Goal: Task Accomplishment & Management: Manage account settings

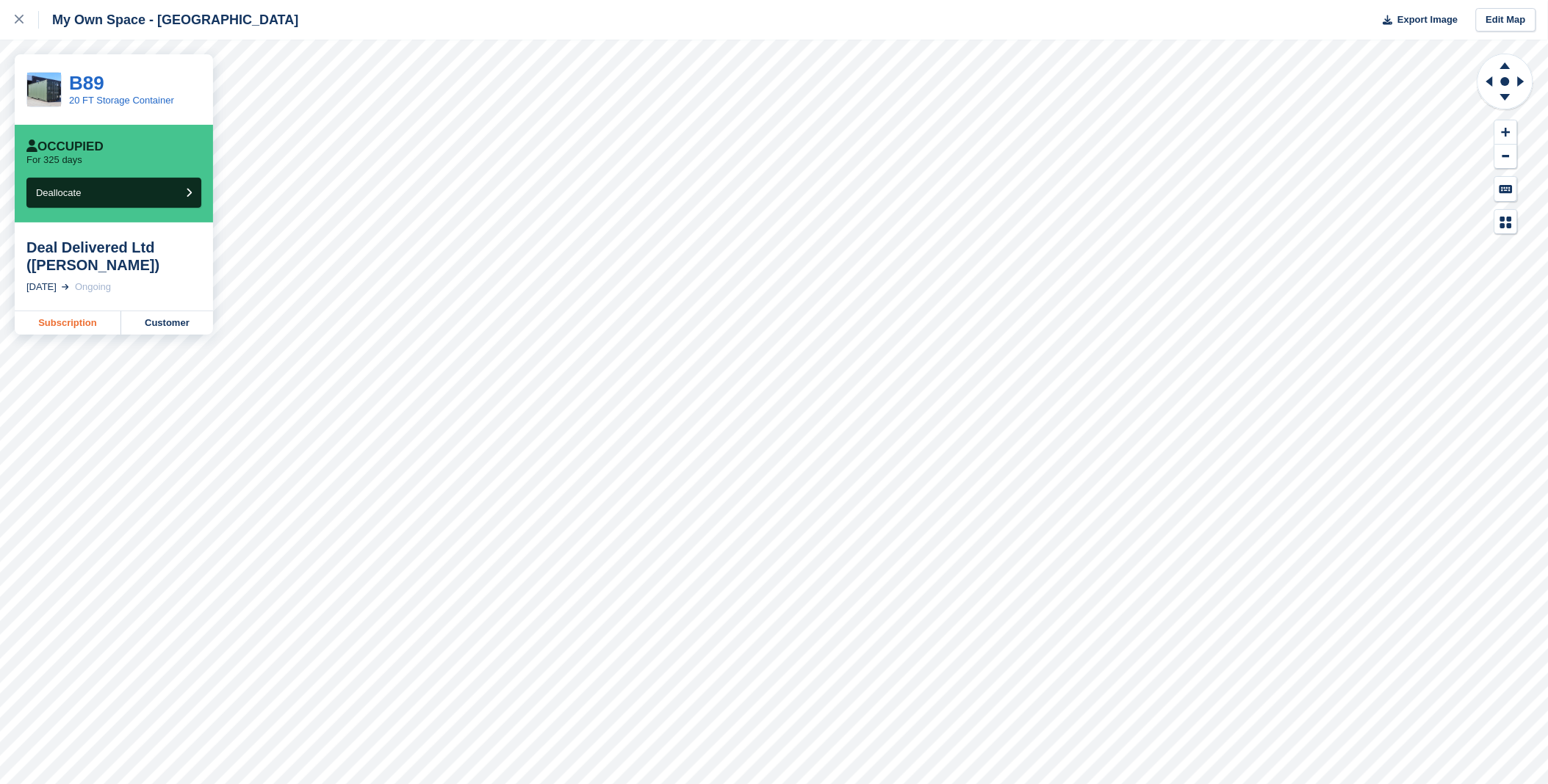
click at [63, 324] on link "Subscription" at bounding box center [68, 323] width 107 height 23
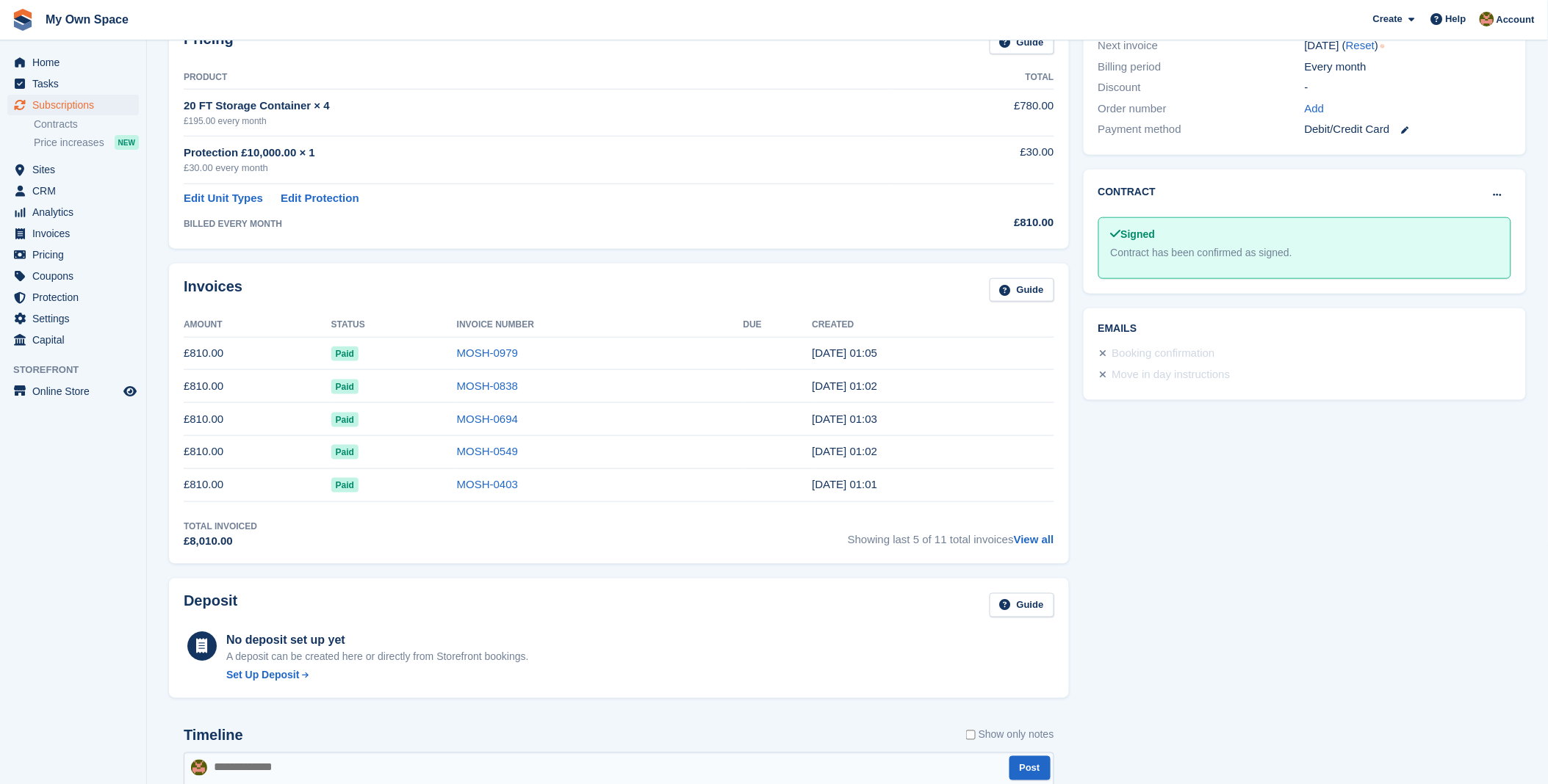
scroll to position [407, 0]
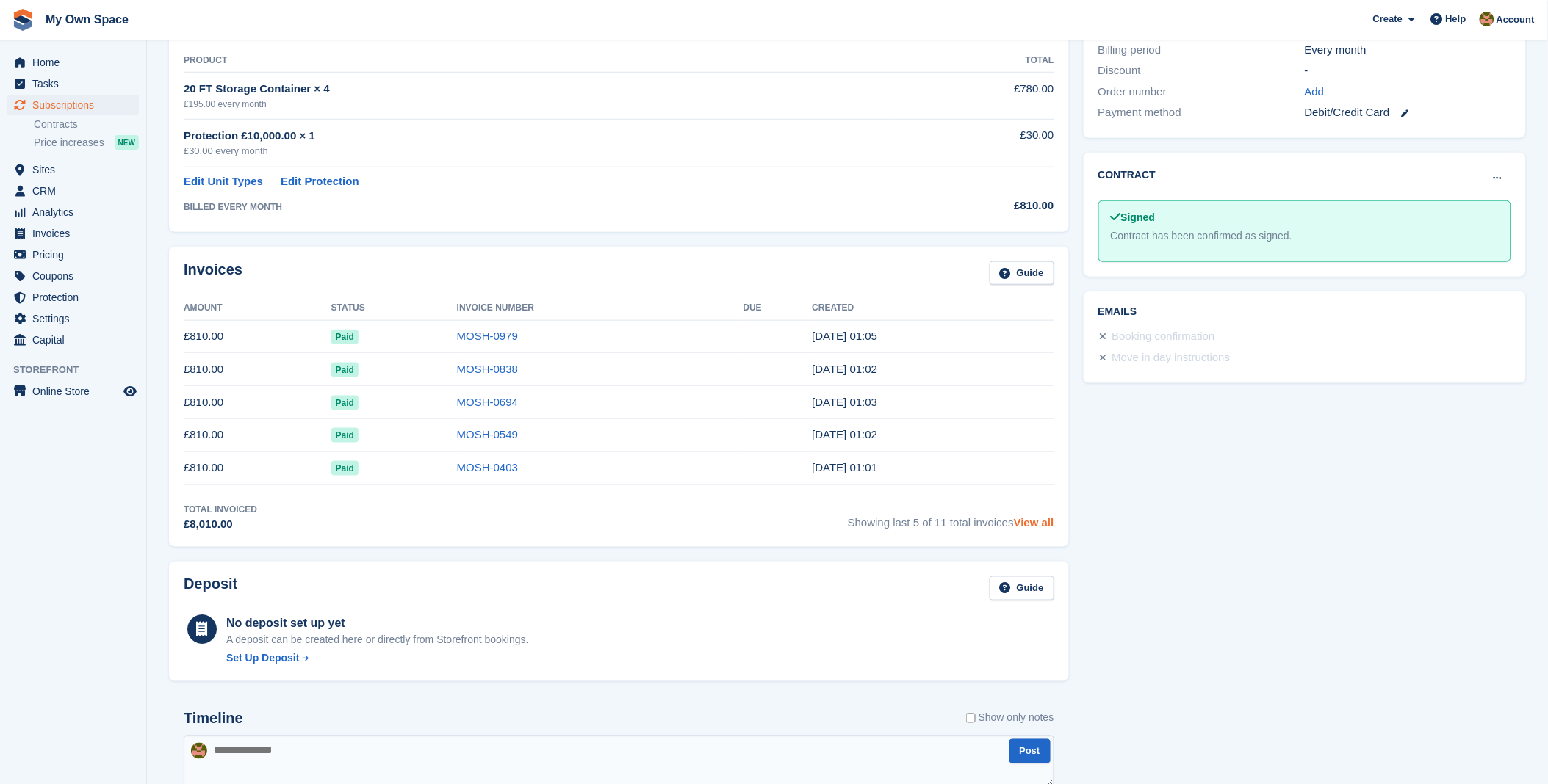
click at [1046, 525] on link "View all" at bounding box center [1034, 522] width 40 height 12
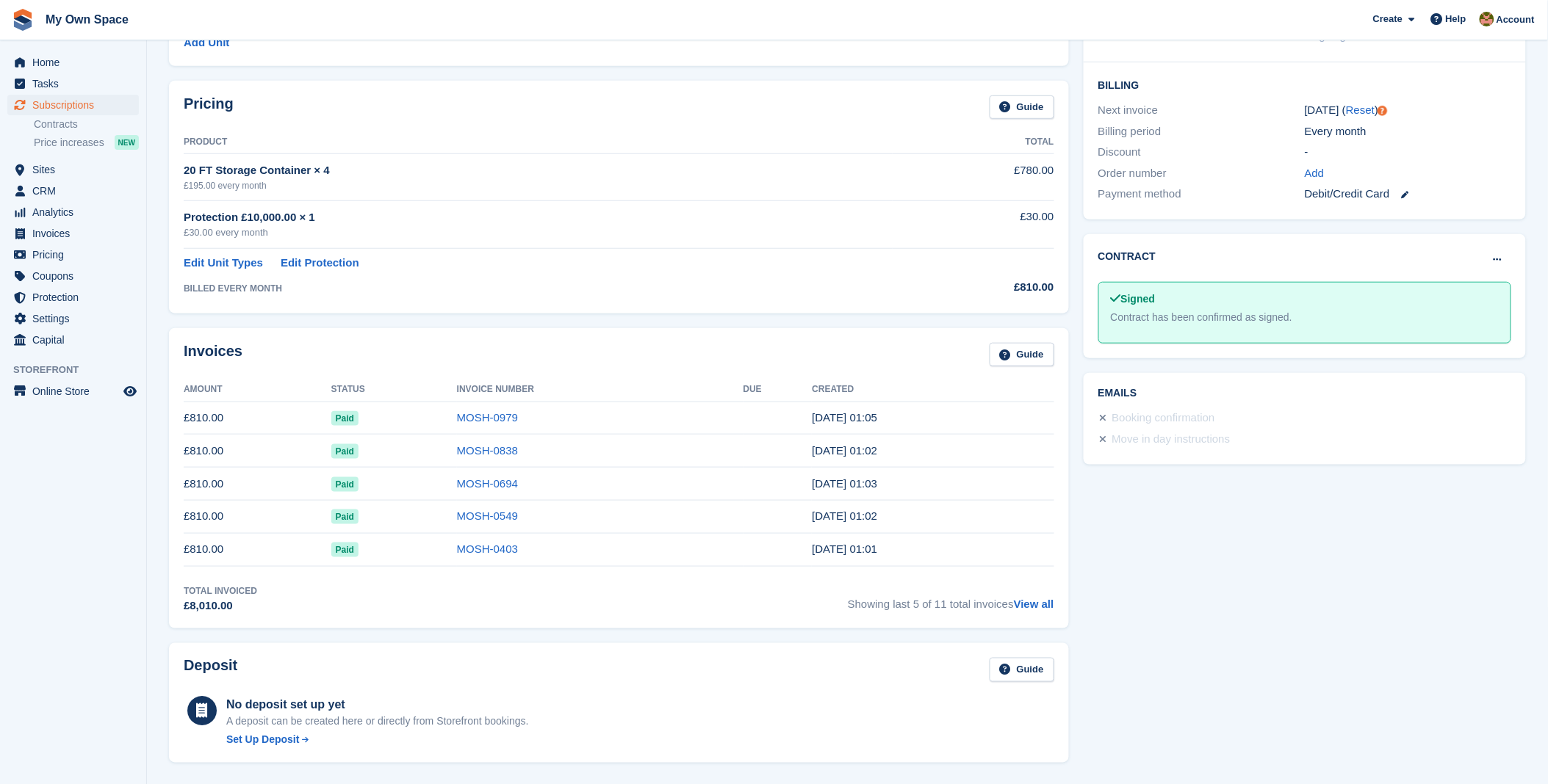
scroll to position [245, 0]
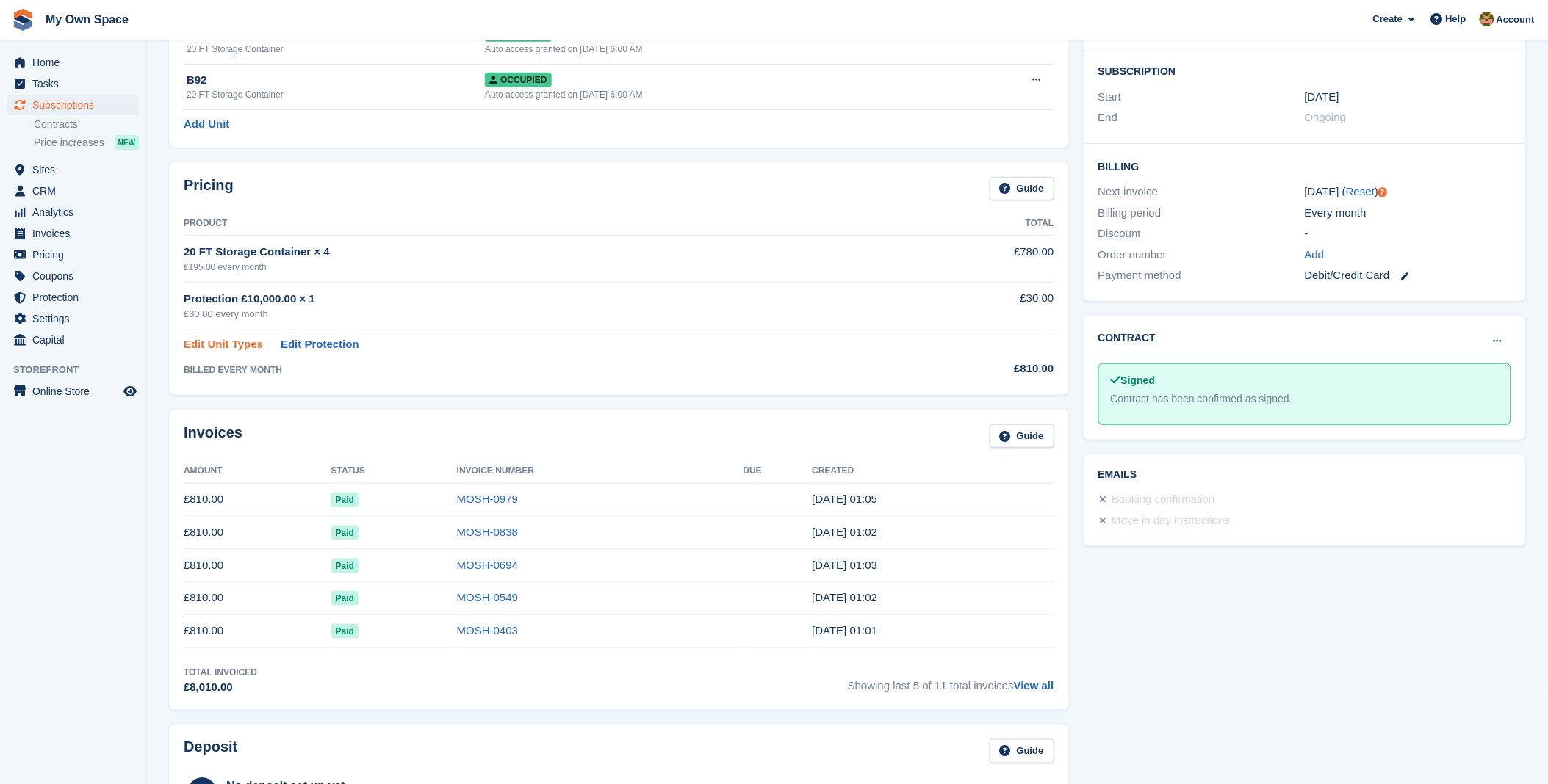
click at [204, 345] on link "Edit Unit Types" at bounding box center [223, 344] width 79 height 17
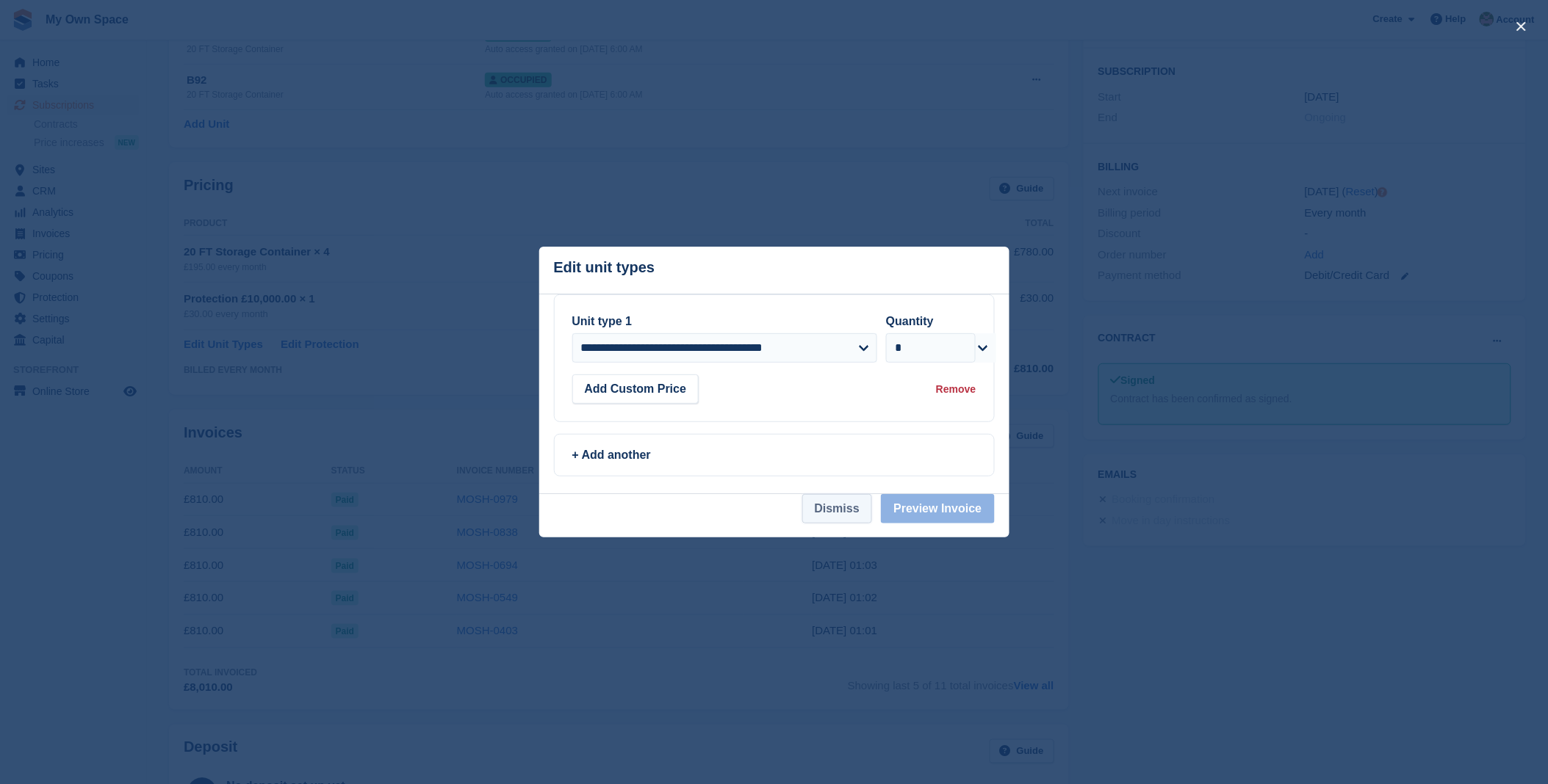
click at [858, 521] on button "Dismiss" at bounding box center [837, 508] width 70 height 29
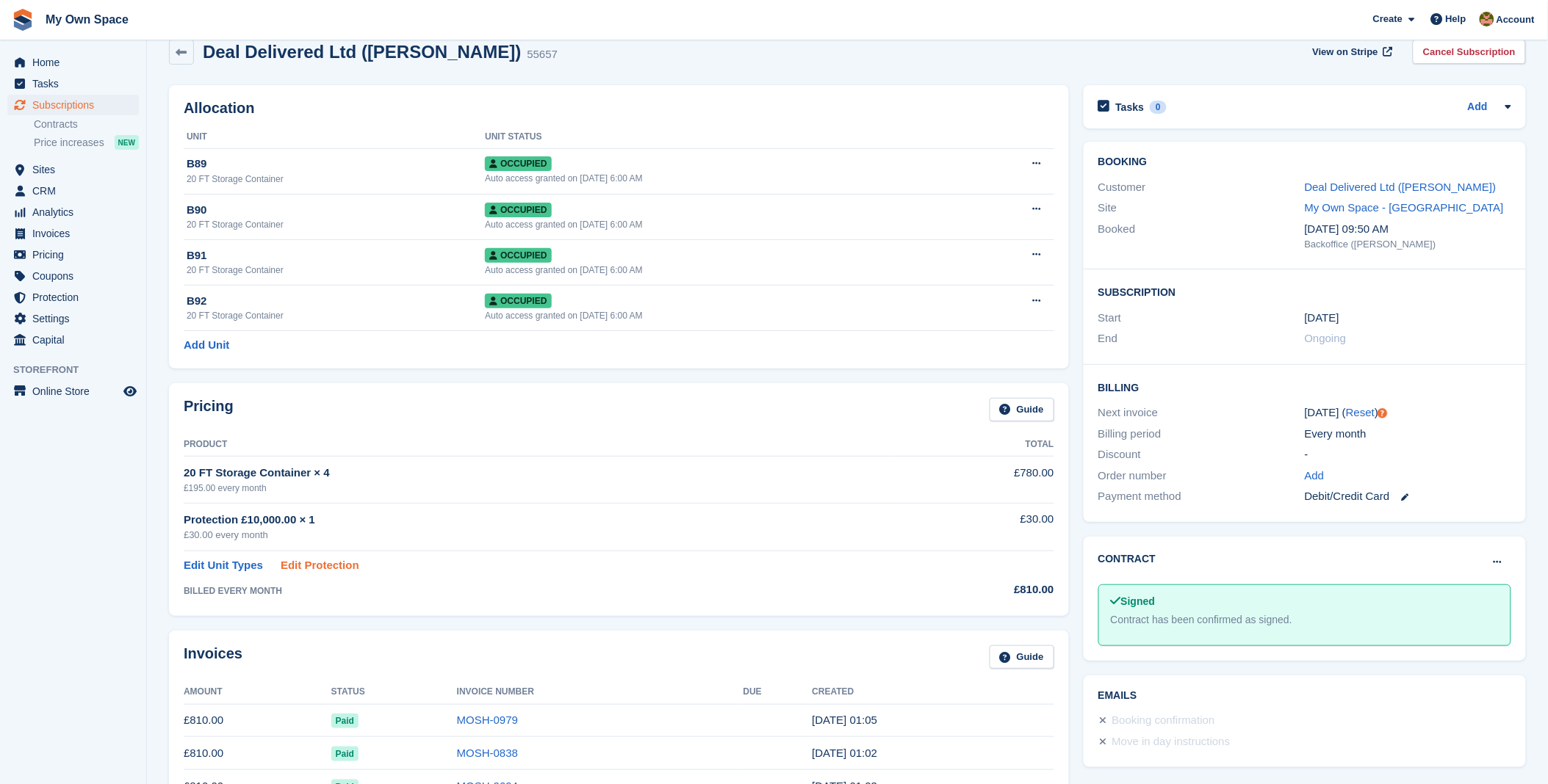
scroll to position [0, 0]
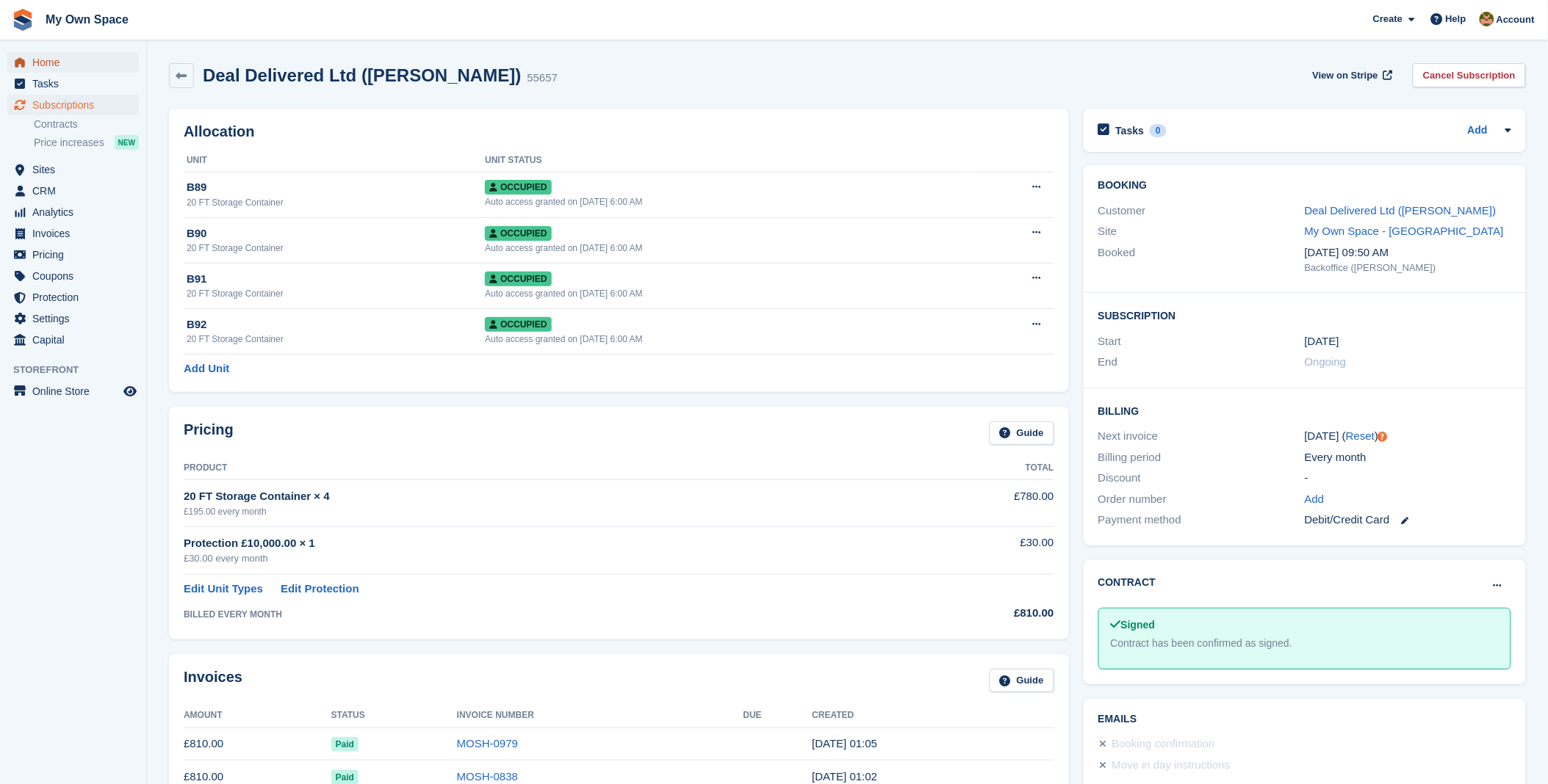
click at [50, 64] on span "Home" at bounding box center [77, 62] width 88 height 21
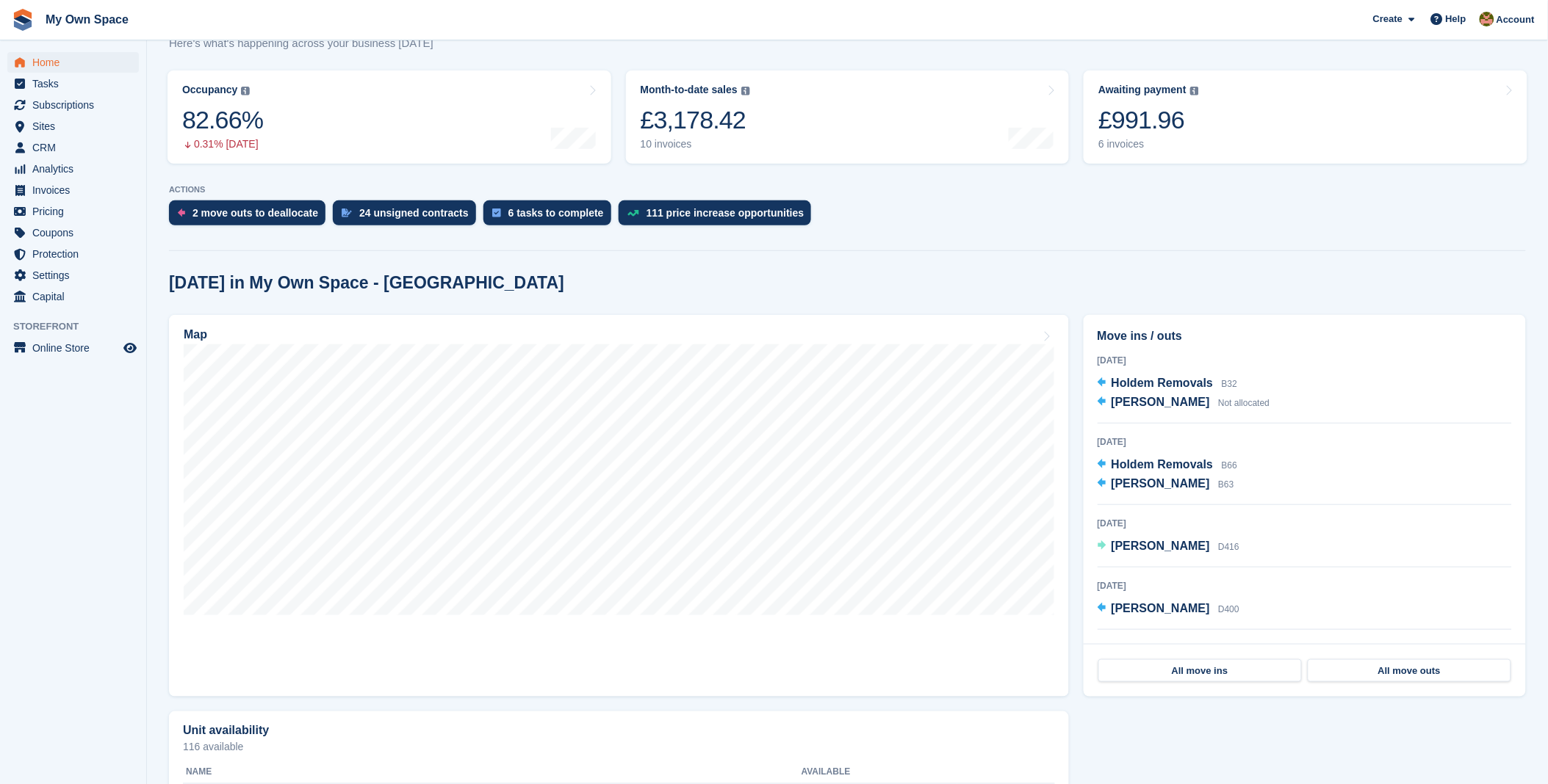
scroll to position [245, 0]
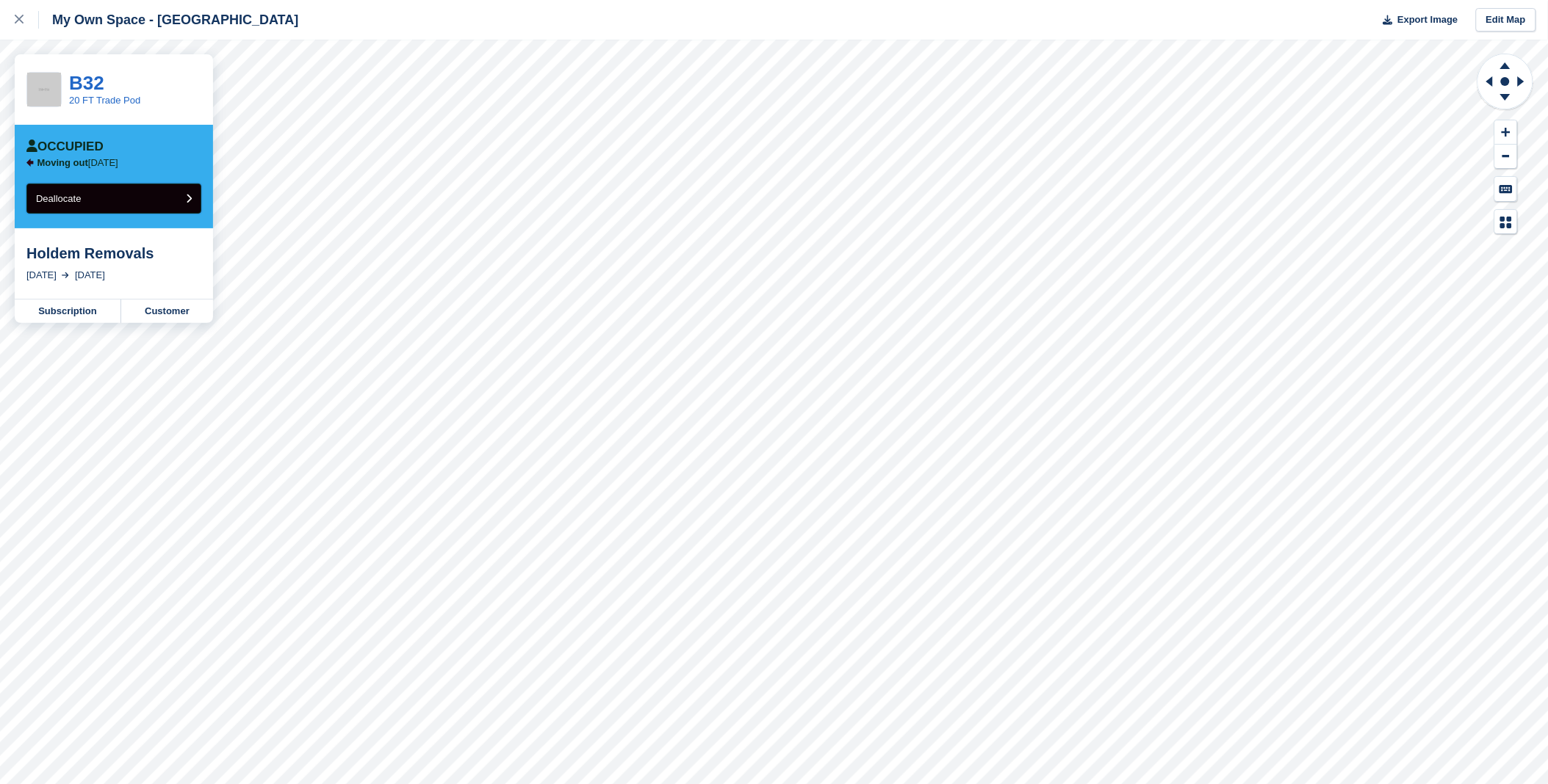
click at [92, 202] on button "Deallocate" at bounding box center [114, 198] width 175 height 30
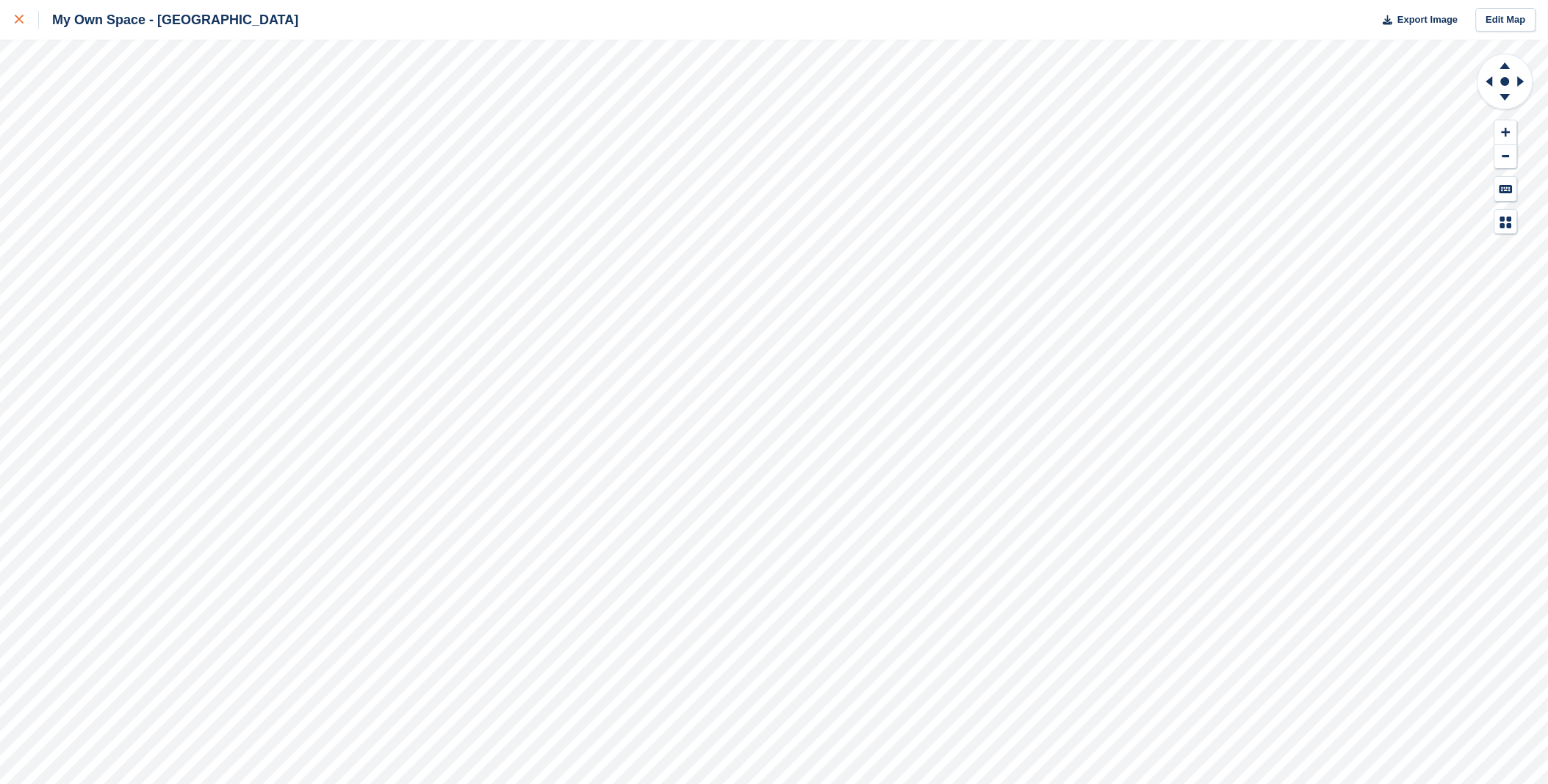
click at [19, 20] on icon at bounding box center [19, 19] width 9 height 9
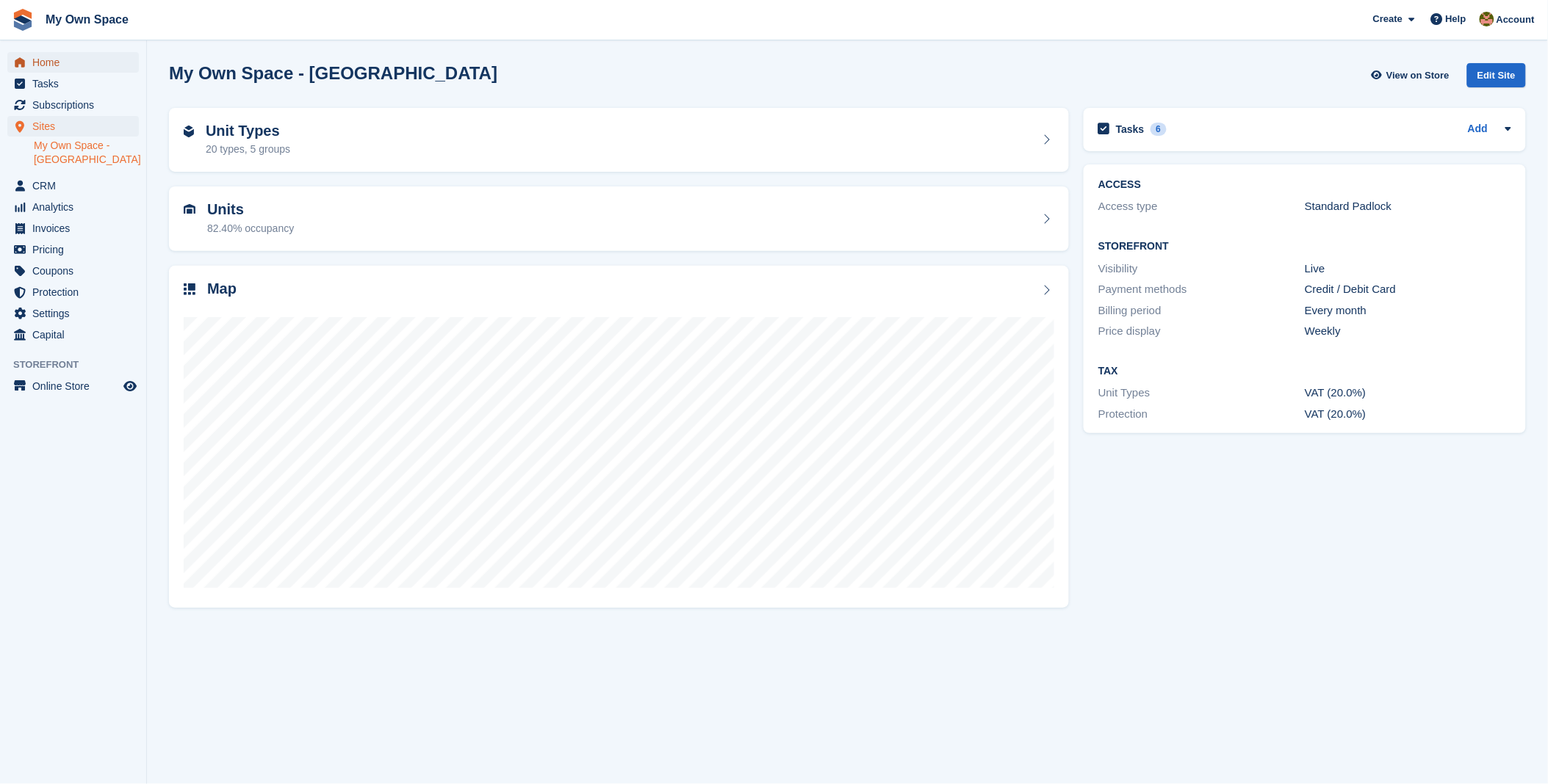
click at [60, 68] on span "Home" at bounding box center [77, 62] width 88 height 21
